Goal: Information Seeking & Learning: Learn about a topic

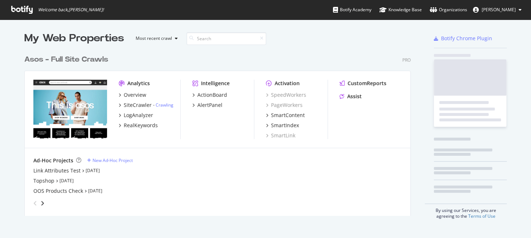
scroll to position [233, 520]
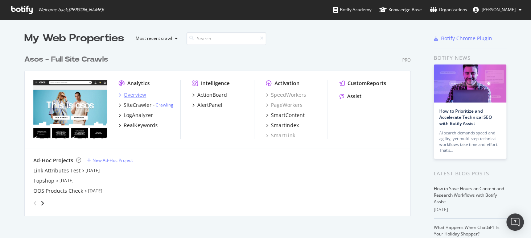
click at [135, 95] on div "Overview" at bounding box center [135, 94] width 23 height 7
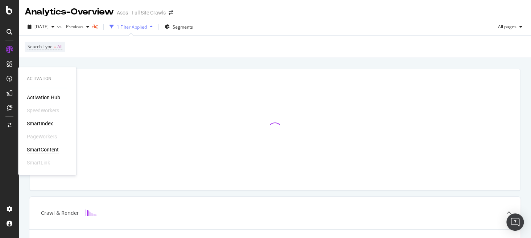
click at [48, 148] on div "SmartContent" at bounding box center [43, 149] width 32 height 7
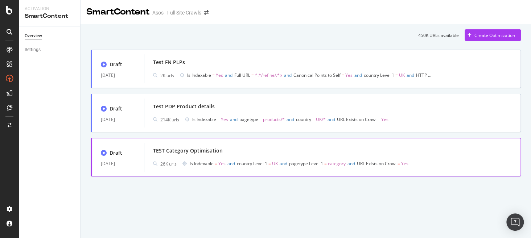
click at [192, 145] on div "TEST Category Optimisation 26K urls Is Indexable = Yes and country Level 1 = UK…" at bounding box center [332, 157] width 377 height 29
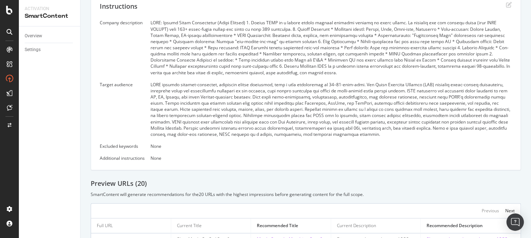
scroll to position [143, 0]
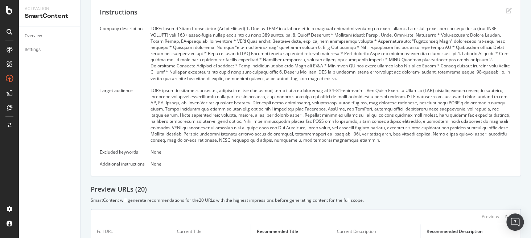
drag, startPoint x: 391, startPoint y: 140, endPoint x: 310, endPoint y: 123, distance: 82.1
click at [250, 111] on div at bounding box center [332, 115] width 362 height 56
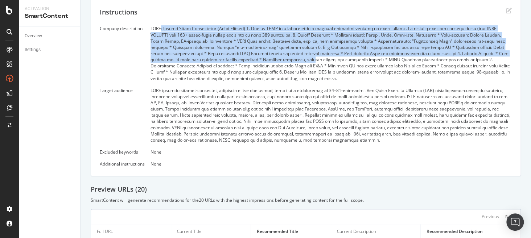
drag, startPoint x: 181, startPoint y: 32, endPoint x: 279, endPoint y: 61, distance: 102.2
click at [279, 61] on div at bounding box center [332, 53] width 362 height 56
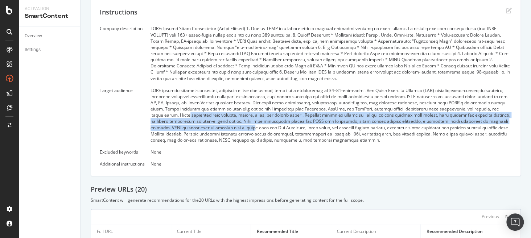
drag, startPoint x: 187, startPoint y: 113, endPoint x: 261, endPoint y: 125, distance: 75.0
click at [261, 125] on div at bounding box center [332, 115] width 362 height 56
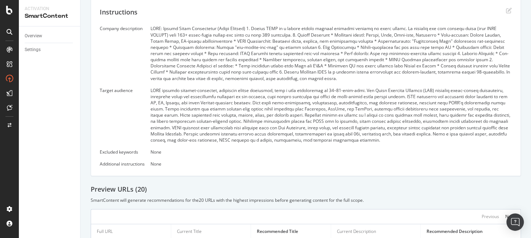
click at [350, 142] on div at bounding box center [332, 115] width 362 height 56
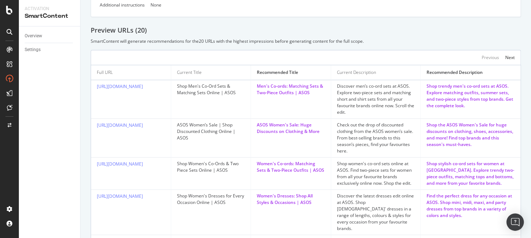
scroll to position [224, 0]
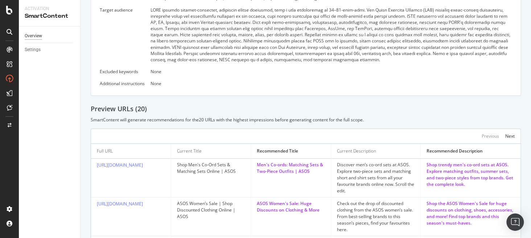
click at [37, 36] on div "Overview" at bounding box center [33, 36] width 17 height 8
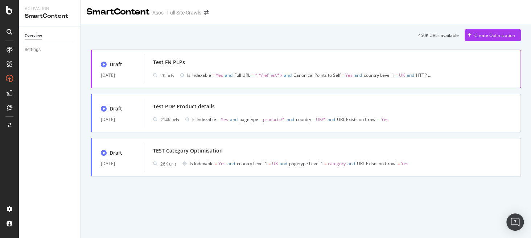
click at [181, 62] on div "Test FN PLPs" at bounding box center [169, 62] width 32 height 7
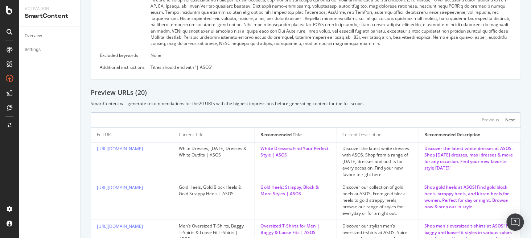
scroll to position [222, 0]
drag, startPoint x: 138, startPoint y: 68, endPoint x: 220, endPoint y: 71, distance: 81.3
click at [227, 66] on div "Titles should end with '| ASOS'" at bounding box center [332, 68] width 362 height 6
drag, startPoint x: 234, startPoint y: 66, endPoint x: 148, endPoint y: 66, distance: 85.3
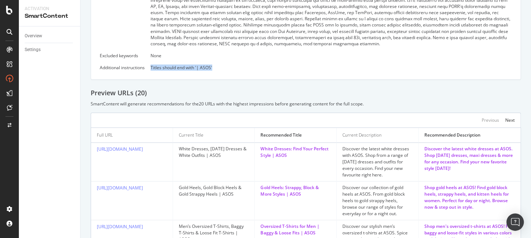
click at [148, 66] on div "Company description Target audience Excluded keywords None Additional instructi…" at bounding box center [306, 0] width 412 height 142
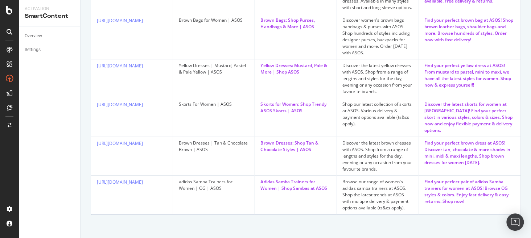
scroll to position [545, 0]
drag, startPoint x: 310, startPoint y: 117, endPoint x: 256, endPoint y: 108, distance: 55.1
click at [256, 108] on td "Skorts for Women: Shop Trendy ASOS Skorts | ASOS" at bounding box center [296, 117] width 82 height 39
click at [311, 126] on td "Skorts for Women: Shop Trendy ASOS Skorts | ASOS" at bounding box center [296, 117] width 82 height 39
drag, startPoint x: 301, startPoint y: 117, endPoint x: 258, endPoint y: 111, distance: 43.6
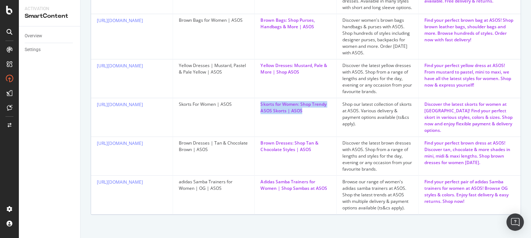
click at [261, 111] on div "Skorts for Women: Shop Trendy ASOS Skorts | ASOS" at bounding box center [296, 107] width 70 height 13
click at [307, 120] on td "Skorts for Women: Shop Trendy ASOS Skorts | ASOS" at bounding box center [296, 117] width 82 height 39
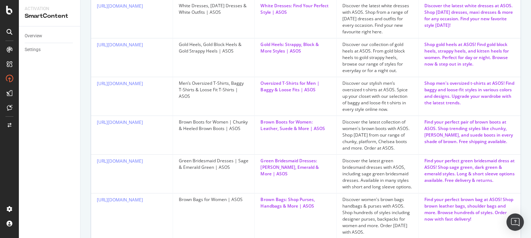
scroll to position [335, 0]
